Goal: Transaction & Acquisition: Purchase product/service

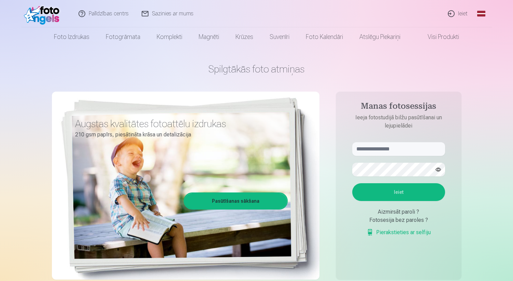
click at [452, 14] on link "Ieiet" at bounding box center [458, 13] width 33 height 27
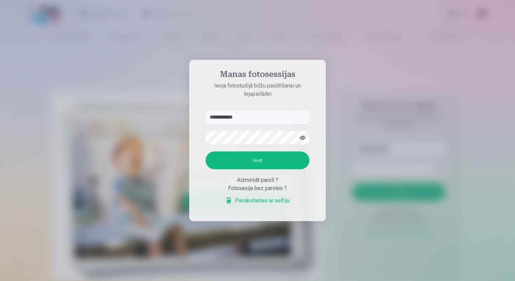
type input "**********"
click at [266, 162] on button "Ieiet" at bounding box center [257, 160] width 104 height 18
click at [303, 138] on button "button" at bounding box center [302, 137] width 13 height 13
click at [271, 163] on button "Ieiet" at bounding box center [257, 160] width 104 height 18
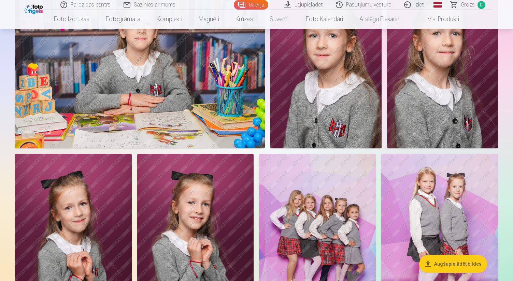
scroll to position [781, 0]
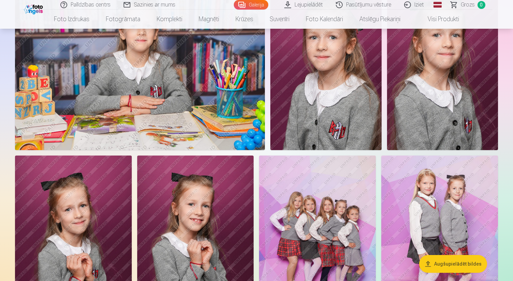
click at [452, 265] on button "Augšupielādēt bildes" at bounding box center [453, 264] width 68 height 18
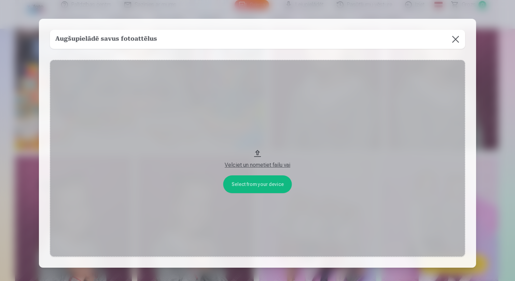
click at [456, 38] on button at bounding box center [455, 39] width 19 height 19
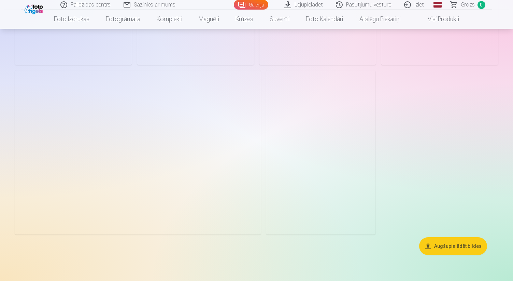
scroll to position [2139, 0]
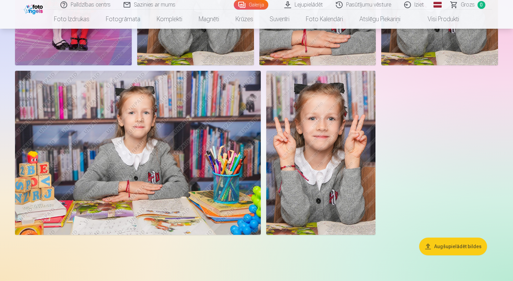
click at [440, 246] on button "Augšupielādēt bildes" at bounding box center [453, 246] width 68 height 18
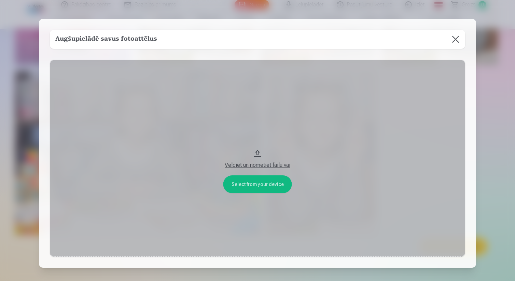
click at [454, 38] on button at bounding box center [455, 39] width 19 height 19
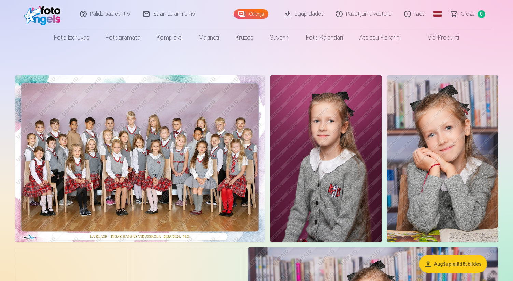
scroll to position [0, 0]
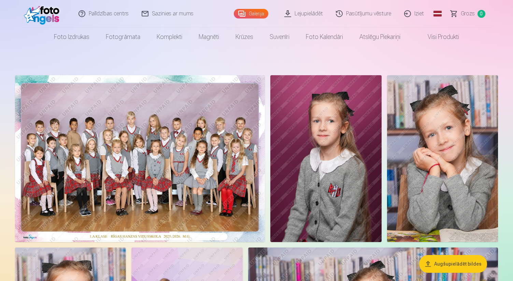
click at [304, 14] on link "Lejupielādēt" at bounding box center [304, 13] width 52 height 27
click at [191, 133] on img at bounding box center [140, 158] width 250 height 167
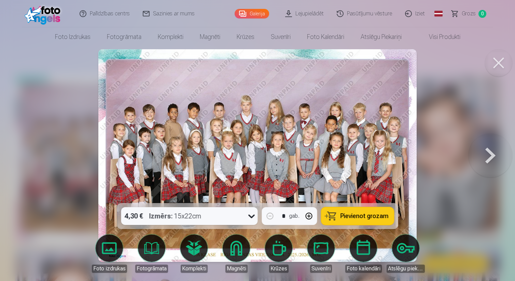
click at [466, 54] on div at bounding box center [257, 140] width 515 height 281
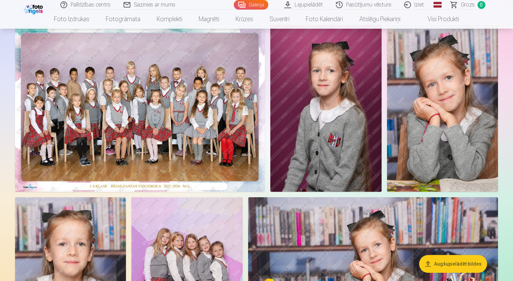
scroll to position [46, 0]
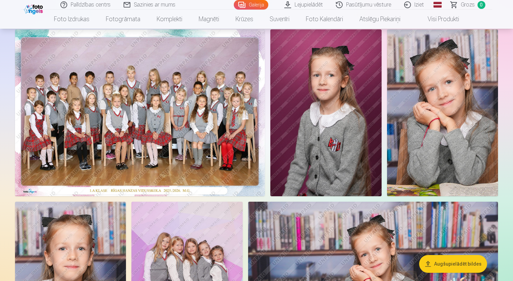
click at [200, 109] on img at bounding box center [140, 112] width 250 height 167
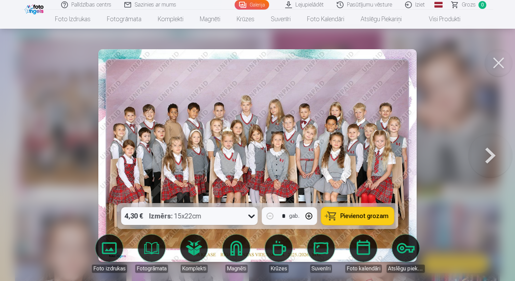
click at [368, 213] on span "Pievienot grozam" at bounding box center [364, 216] width 48 height 6
click at [460, 105] on div at bounding box center [257, 140] width 515 height 281
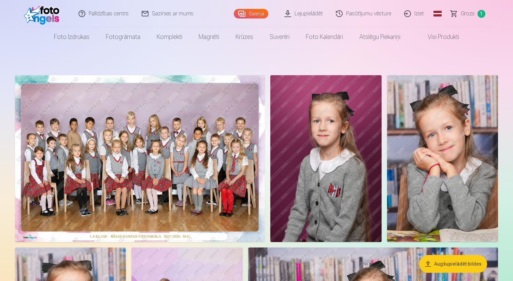
click at [444, 160] on img at bounding box center [442, 158] width 111 height 167
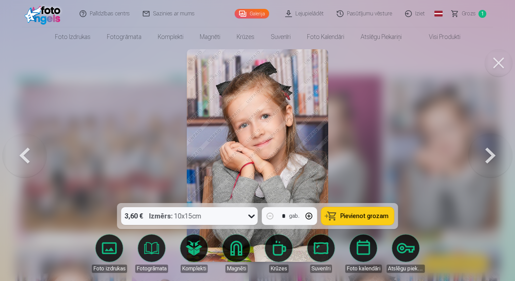
click at [353, 215] on span "Pievienot grozam" at bounding box center [364, 216] width 48 height 6
click at [498, 62] on button at bounding box center [498, 62] width 27 height 27
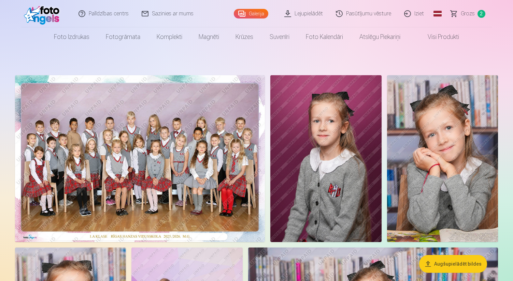
click at [469, 15] on span "Grozs" at bounding box center [468, 14] width 14 height 8
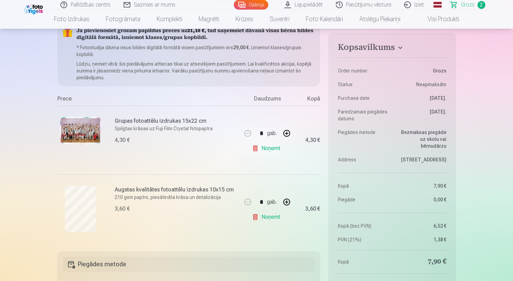
scroll to position [65, 0]
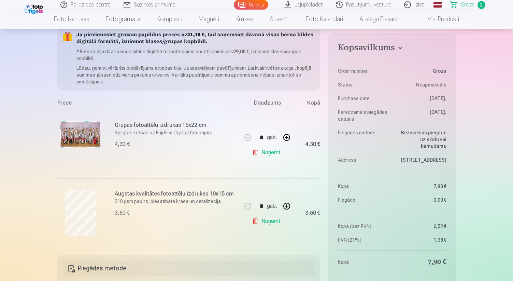
click at [268, 154] on link "Noņemt" at bounding box center [267, 152] width 31 height 14
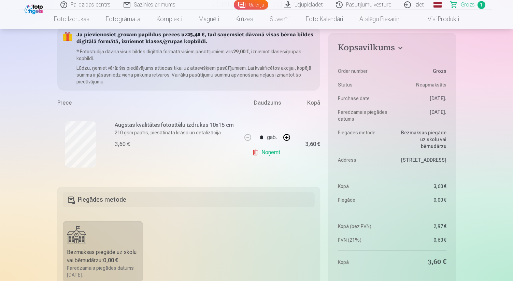
click at [270, 155] on link "Noņemt" at bounding box center [267, 152] width 31 height 14
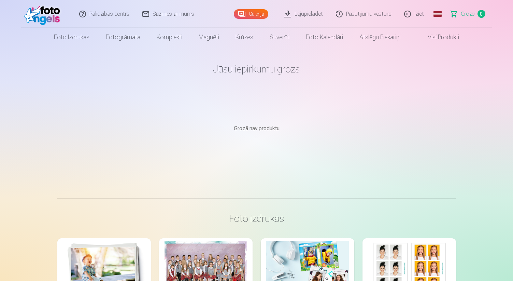
scroll to position [0, 0]
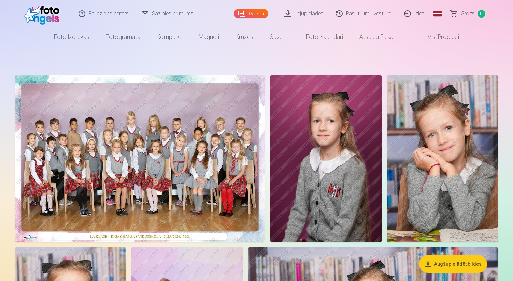
click at [163, 117] on img at bounding box center [140, 158] width 250 height 167
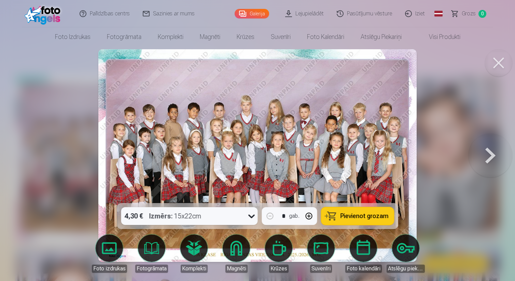
click at [497, 61] on button at bounding box center [498, 62] width 27 height 27
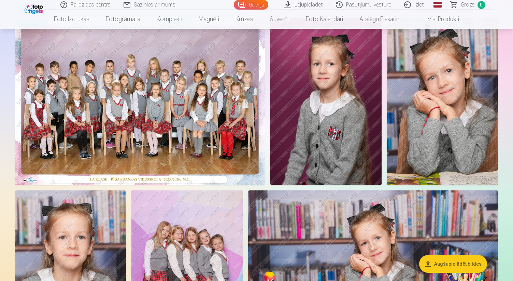
scroll to position [54, 0]
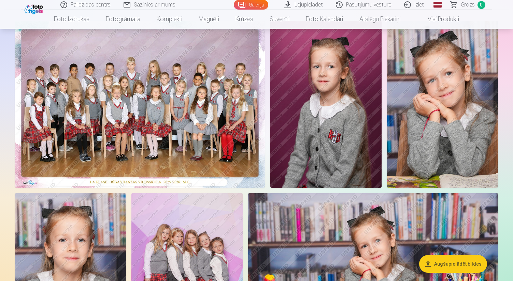
click at [437, 264] on button "Augšupielādēt bildes" at bounding box center [453, 264] width 68 height 18
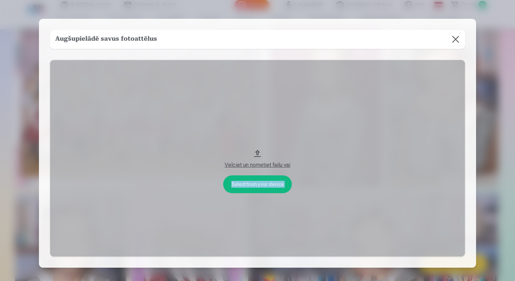
drag, startPoint x: 291, startPoint y: 23, endPoint x: 388, endPoint y: 60, distance: 103.6
click at [388, 60] on div "Augšupielādē savus fotoattēlus Select from your device Velciet un nometiet fail…" at bounding box center [257, 143] width 437 height 248
drag, startPoint x: 371, startPoint y: 25, endPoint x: 400, endPoint y: 30, distance: 29.1
click at [400, 30] on div "Augšupielādē savus fotoattēlus Select from your device Velciet un nometiet fail…" at bounding box center [257, 143] width 437 height 248
click at [456, 44] on button at bounding box center [455, 39] width 19 height 19
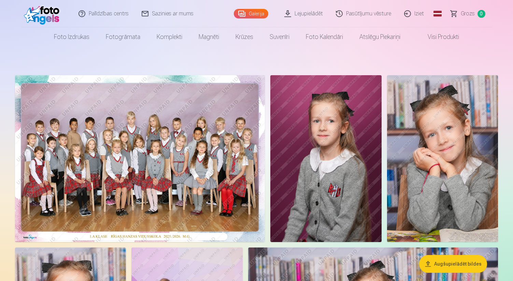
scroll to position [0, 0]
click at [317, 15] on link "Lejupielādēt" at bounding box center [304, 13] width 52 height 27
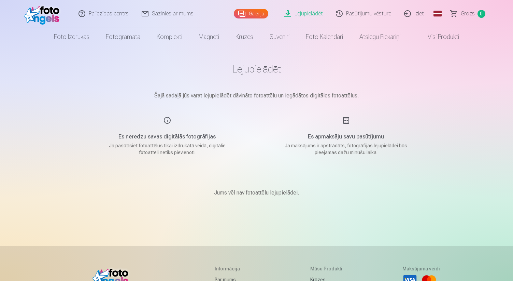
click at [309, 13] on link "Lejupielādēt" at bounding box center [304, 13] width 52 height 27
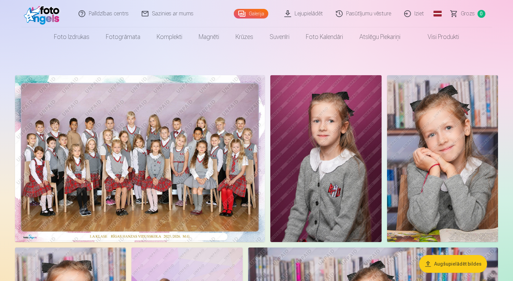
click at [449, 37] on link "Visi produkti" at bounding box center [438, 36] width 59 height 19
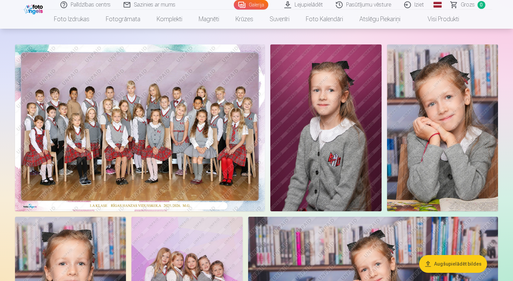
scroll to position [31, 0]
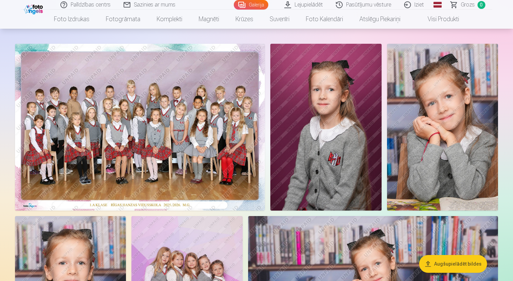
click at [147, 105] on img at bounding box center [140, 127] width 250 height 167
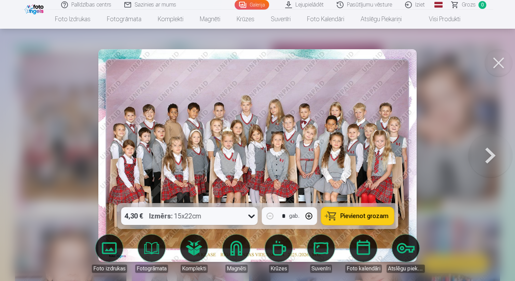
click at [219, 213] on div "4,30 € Izmērs : 15x22cm" at bounding box center [183, 216] width 124 height 18
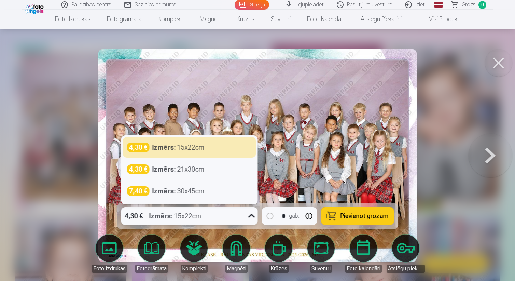
click at [310, 107] on img at bounding box center [257, 155] width 318 height 212
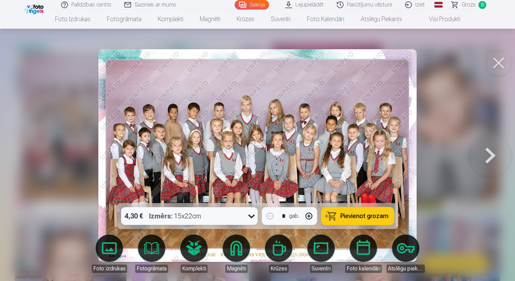
click at [504, 61] on button at bounding box center [498, 62] width 27 height 27
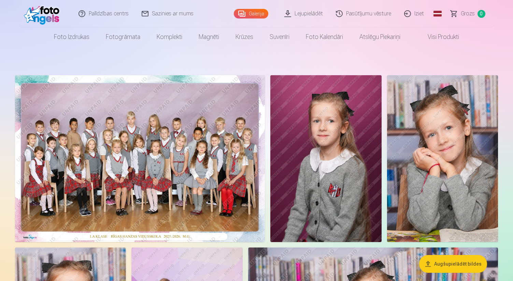
click at [446, 38] on link "Visi produkti" at bounding box center [438, 36] width 59 height 19
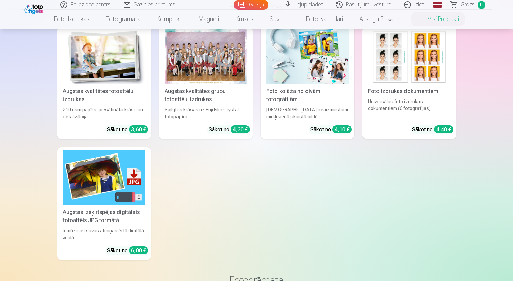
scroll to position [64, 0]
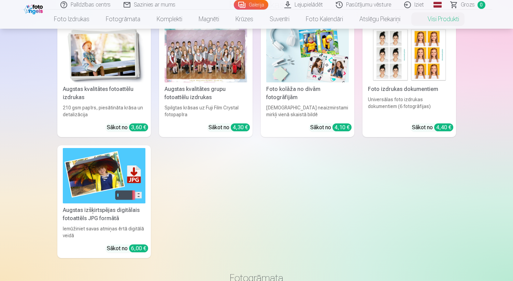
click at [121, 180] on img at bounding box center [104, 175] width 83 height 55
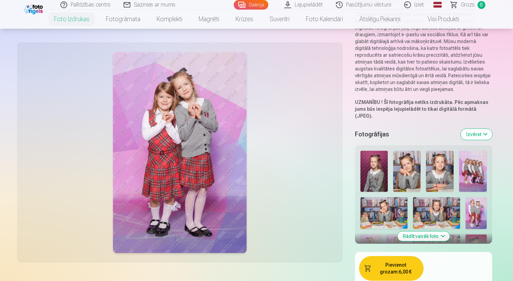
scroll to position [85, 0]
click at [437, 231] on button "Rādīt vairāk foto" at bounding box center [423, 236] width 52 height 10
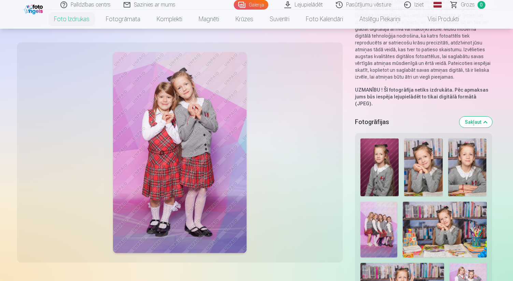
scroll to position [97, 0]
click at [423, 163] on img at bounding box center [423, 168] width 39 height 58
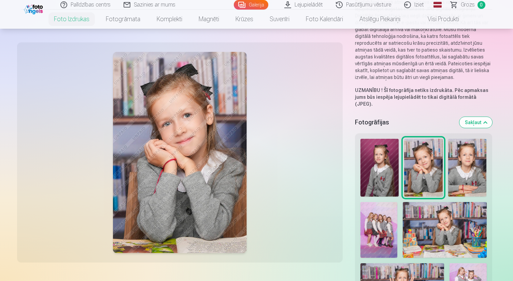
click at [168, 217] on img at bounding box center [180, 152] width 134 height 201
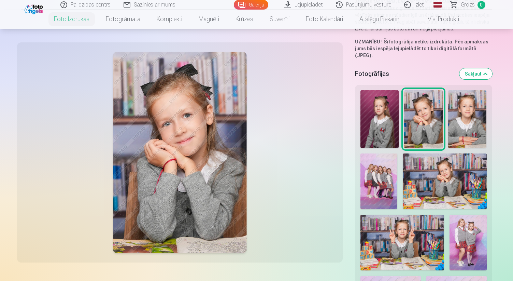
scroll to position [152, 0]
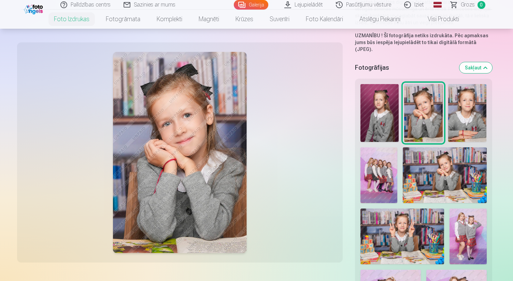
click at [149, 205] on img at bounding box center [180, 152] width 134 height 201
click at [487, 62] on button "Sakļaut" at bounding box center [475, 67] width 33 height 11
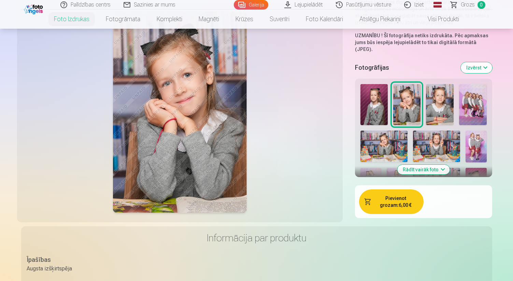
scroll to position [121, 0]
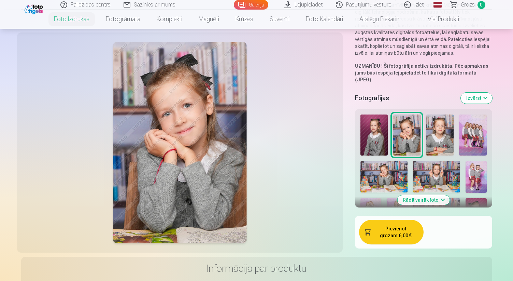
click at [381, 230] on button "Pievienot grozam : 6,00 €" at bounding box center [391, 231] width 65 height 25
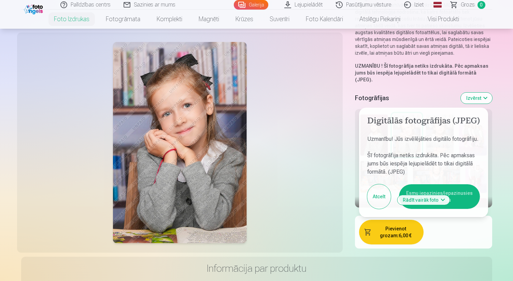
click at [475, 187] on button "Esmu iepazinies/iepazinusies un piekrītu" at bounding box center [439, 196] width 81 height 25
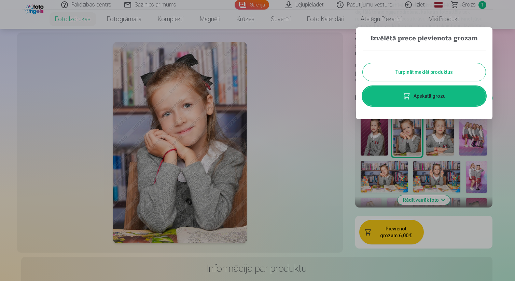
click at [428, 73] on button "Turpināt meklēt produktus" at bounding box center [423, 72] width 123 height 18
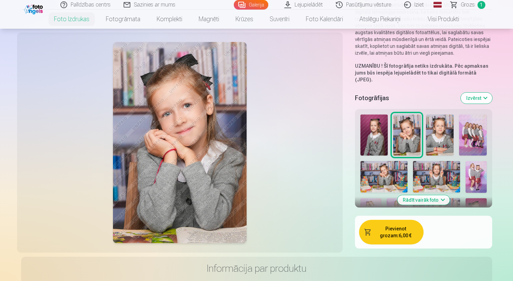
click at [439, 126] on img at bounding box center [439, 134] width 27 height 41
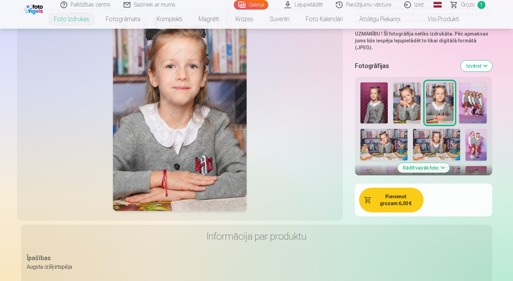
scroll to position [161, 0]
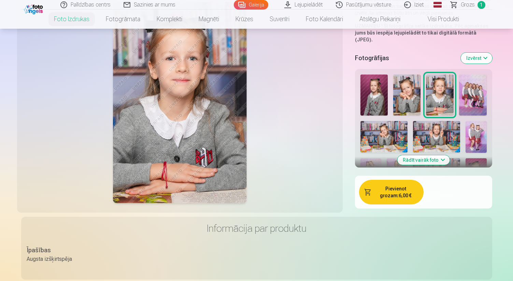
click at [442, 155] on button "Rādīt vairāk foto" at bounding box center [423, 160] width 52 height 10
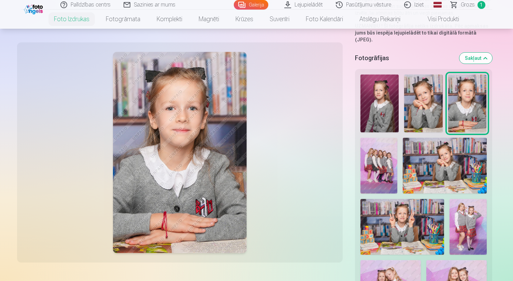
click at [454, 165] on img at bounding box center [445, 166] width 84 height 56
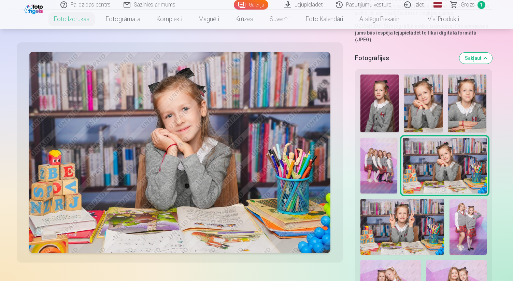
click at [480, 54] on button "Sakļaut" at bounding box center [475, 58] width 33 height 11
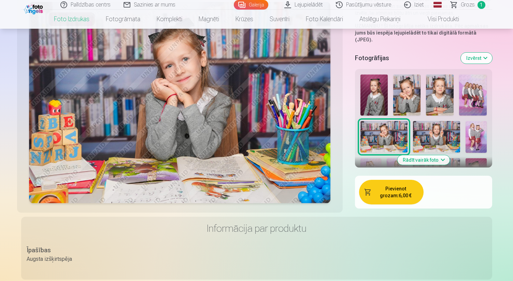
scroll to position [121, 0]
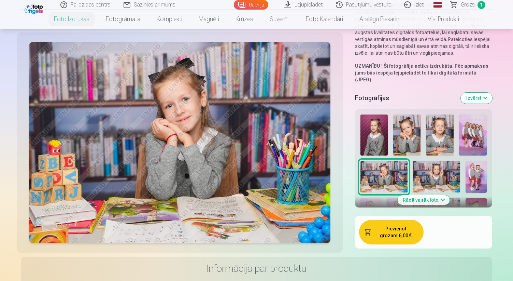
click at [471, 2] on span "Grozs" at bounding box center [468, 5] width 14 height 8
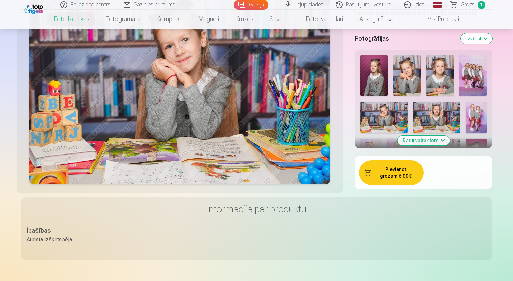
scroll to position [181, 0]
click at [486, 34] on button "Izvērst" at bounding box center [476, 38] width 31 height 11
